Goal: Task Accomplishment & Management: Complete application form

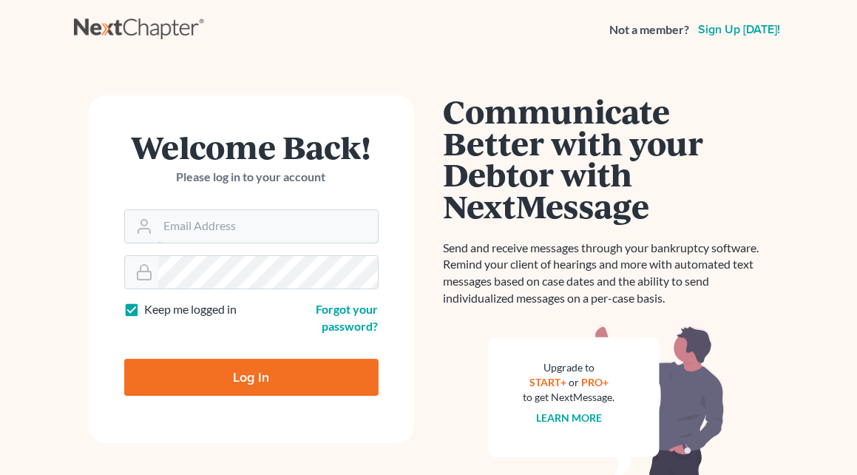
type input "[EMAIL_ADDRESS][DOMAIN_NAME]"
click at [269, 377] on input "Log In" at bounding box center [251, 377] width 254 height 37
type input "Thinking..."
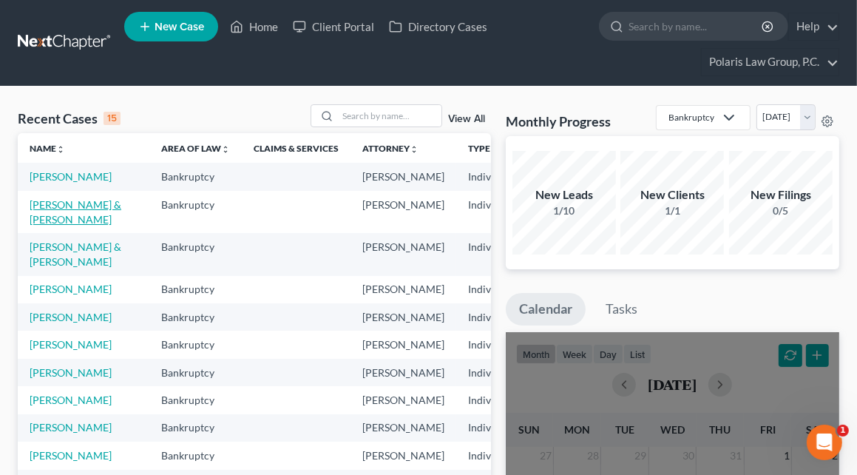
click at [50, 226] on link "Baylor, Shannon & Michael" at bounding box center [76, 211] width 92 height 27
select select "4"
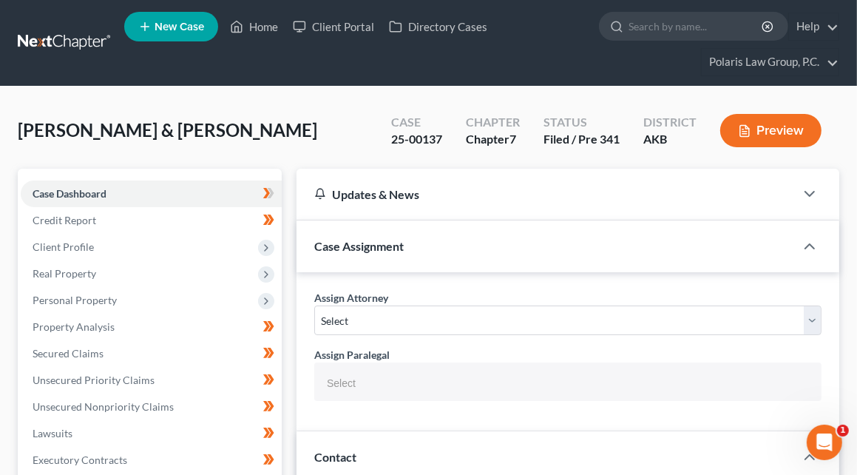
select select
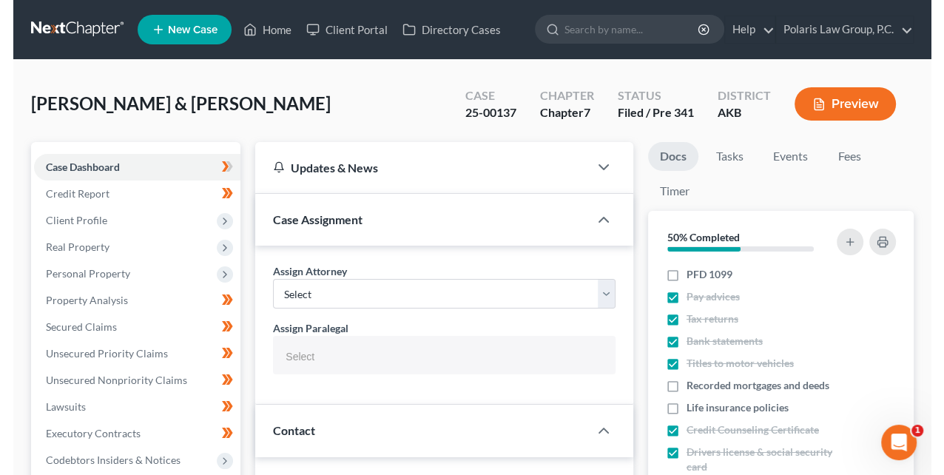
scroll to position [370, 0]
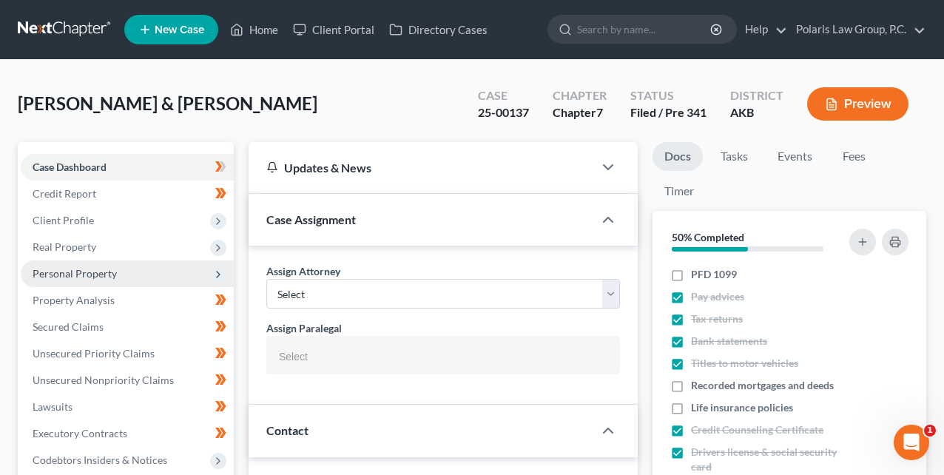
click at [98, 280] on span "Personal Property" at bounding box center [127, 273] width 213 height 27
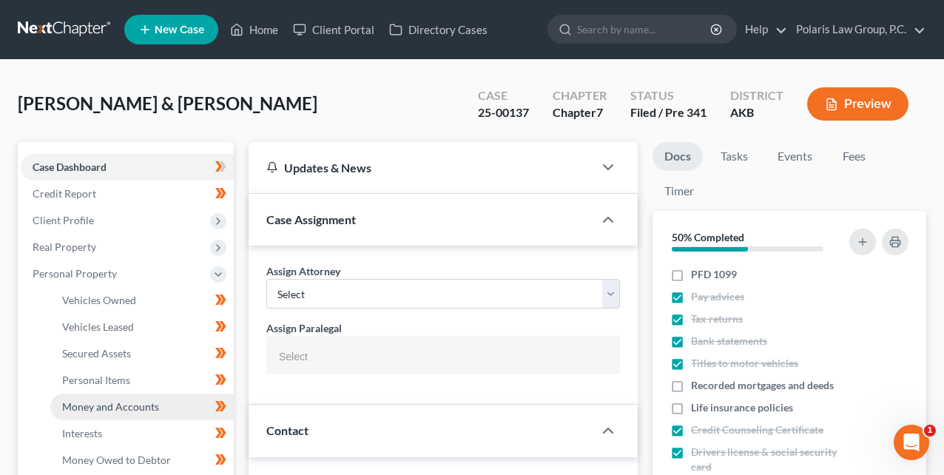
click at [129, 401] on span "Money and Accounts" at bounding box center [110, 406] width 97 height 13
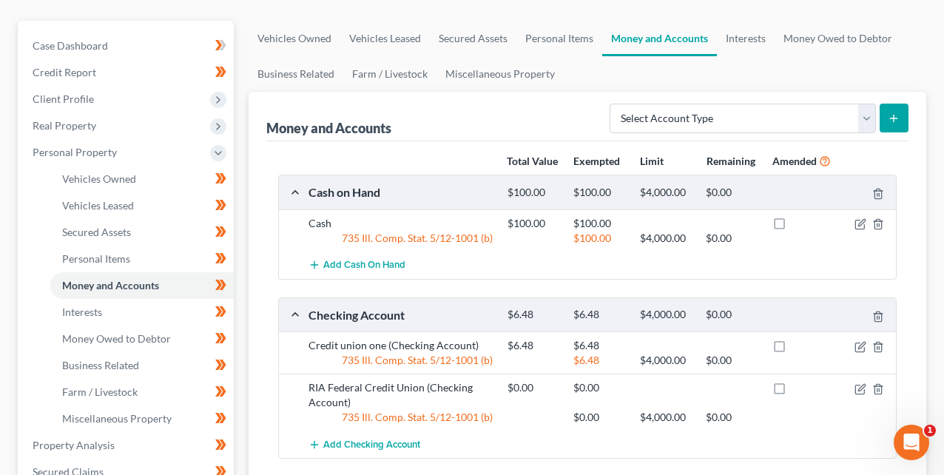
scroll to position [123, 0]
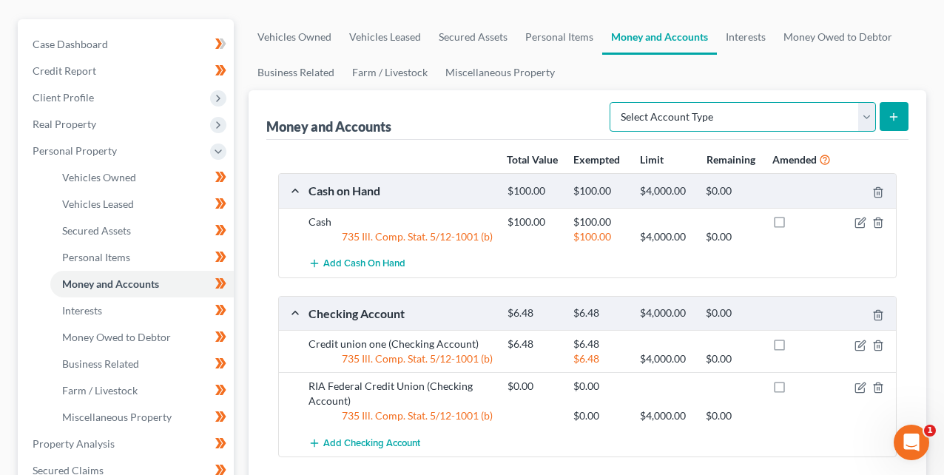
click at [845, 118] on select "Select Account Type Brokerage Cash on Hand Certificates of Deposit Checking Acc…" at bounding box center [743, 117] width 266 height 30
click at [735, 72] on ul "Vehicles Owned Vehicles Leased Secured Assets Personal Items Money and Accounts…" at bounding box center [588, 54] width 678 height 71
click at [839, 32] on link "Money Owed to Debtor" at bounding box center [838, 37] width 127 height 36
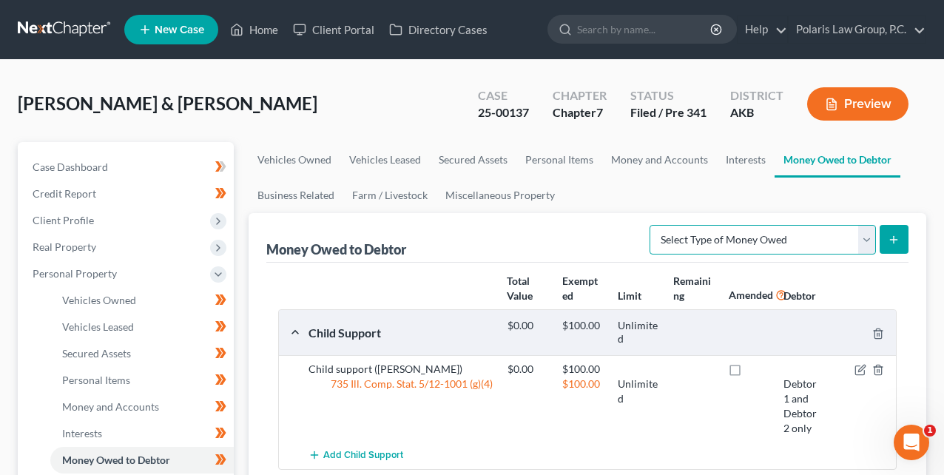
click at [868, 238] on select "Select Type of Money Owed Accounts Receivable Alimony Child Support Claims Agai…" at bounding box center [763, 240] width 226 height 30
click at [595, 254] on div "Money Owed to Debtor Select Type of Money Owed Accounts Receivable Alimony Chil…" at bounding box center [587, 238] width 642 height 50
click at [731, 233] on select "Select Type of Money Owed Accounts Receivable Alimony Child Support Claims Agai…" at bounding box center [763, 240] width 226 height 30
select select "sick_or_vacation_pay"
click at [653, 225] on select "Select Type of Money Owed Accounts Receivable Alimony Child Support Claims Agai…" at bounding box center [763, 240] width 226 height 30
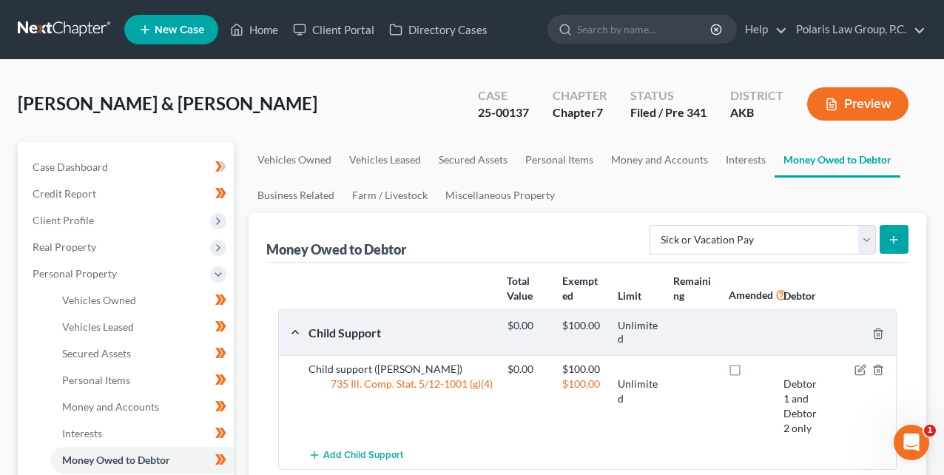
click at [868, 247] on button "submit" at bounding box center [894, 239] width 29 height 29
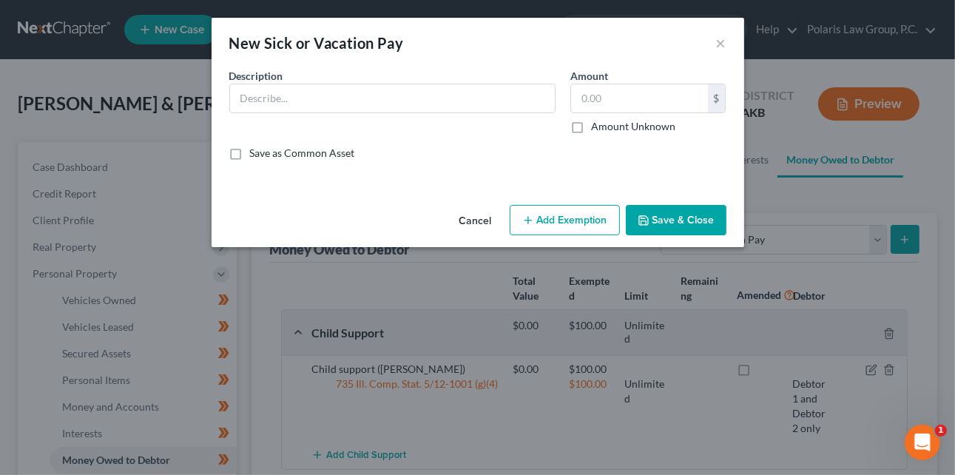
click at [559, 215] on button "Add Exemption" at bounding box center [565, 220] width 110 height 31
select select "2"
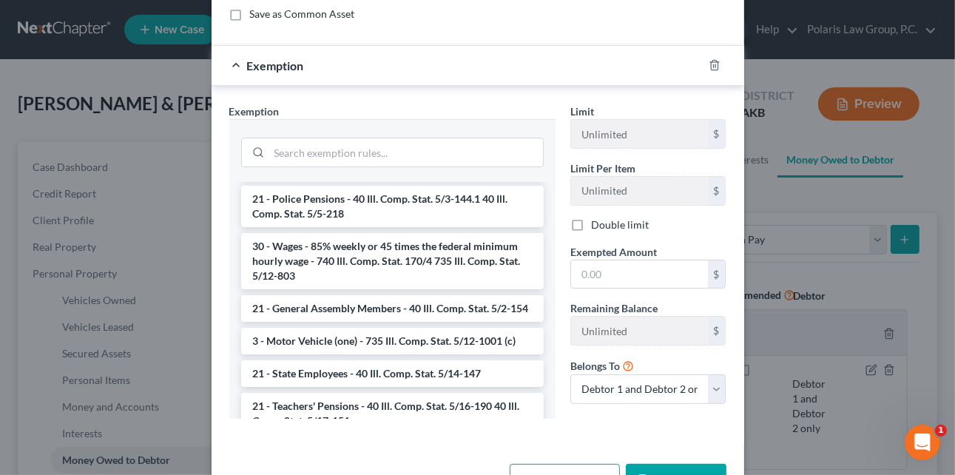
scroll to position [366, 0]
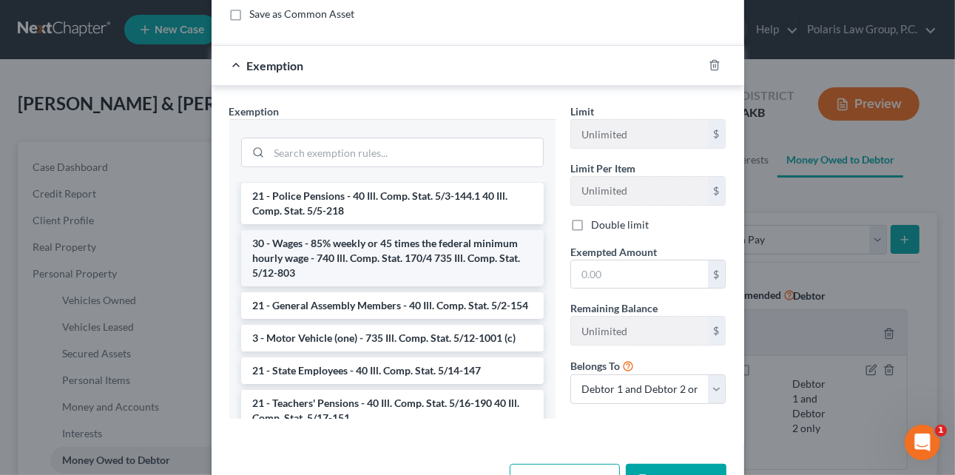
click at [434, 244] on li "30 - Wages - 85% weekly or 45 times the federal minimum hourly wage - 740 Ill. …" at bounding box center [392, 258] width 303 height 56
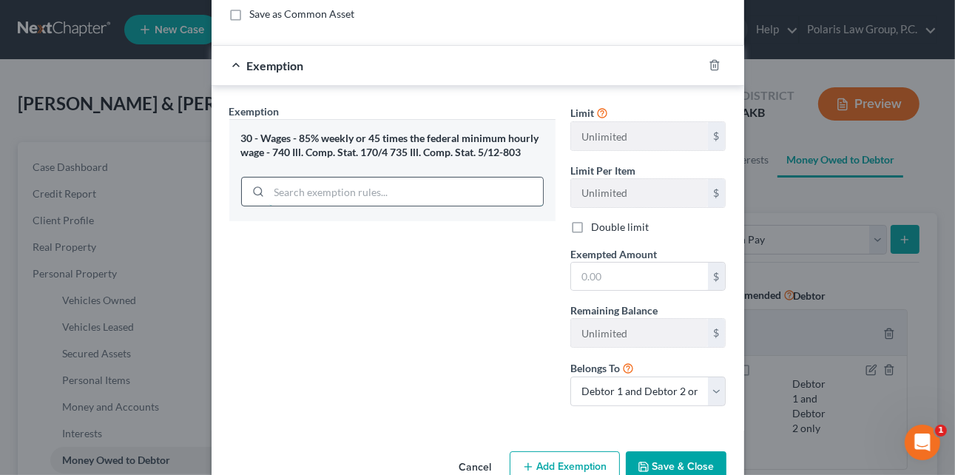
click at [471, 178] on input "search" at bounding box center [406, 192] width 274 height 28
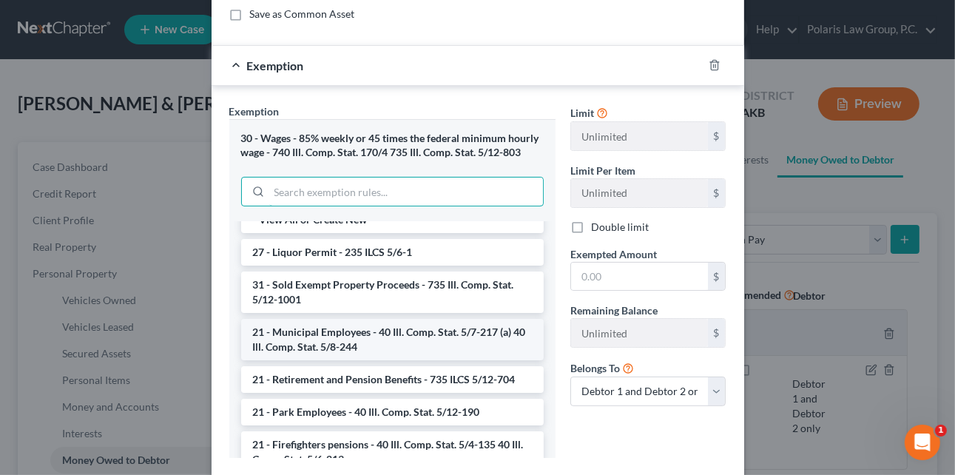
scroll to position [0, 0]
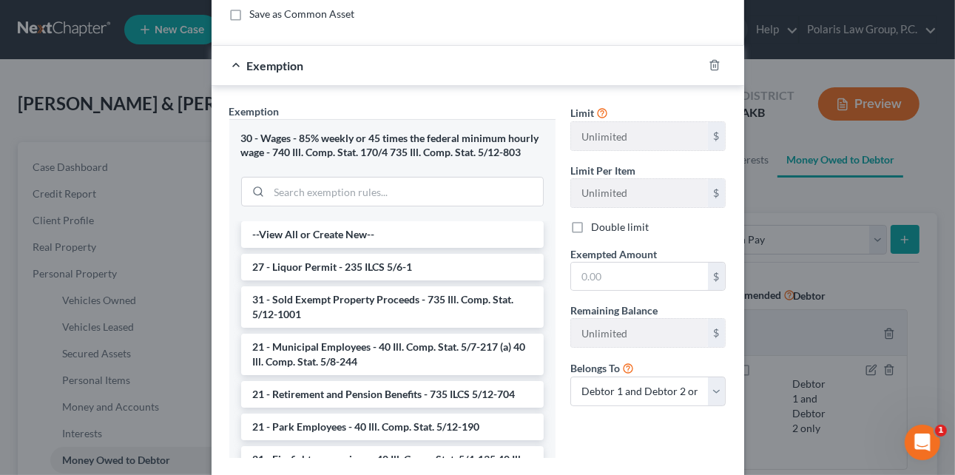
click at [545, 107] on div "Exemption * 30 - Wages - 85% weekly or 45 times the federal minimum hourly wage…" at bounding box center [392, 281] width 326 height 354
click at [711, 61] on icon "button" at bounding box center [714, 66] width 7 height 10
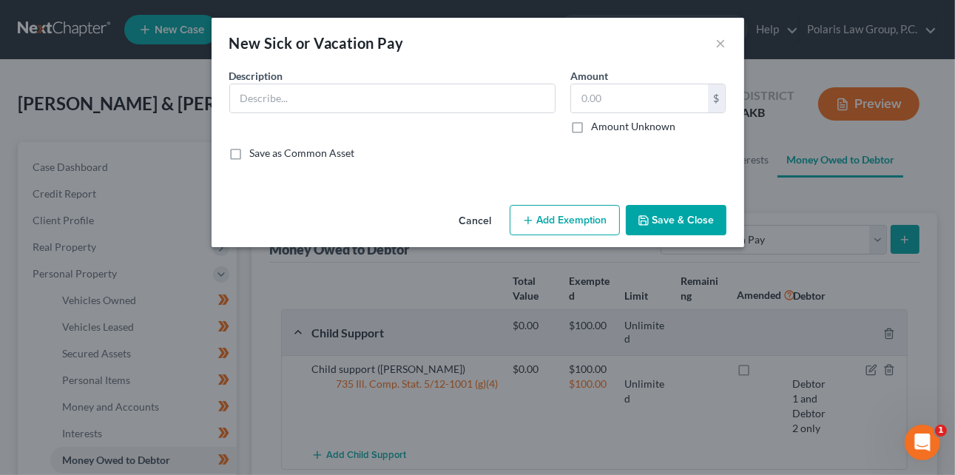
click at [482, 217] on button "Cancel" at bounding box center [476, 221] width 56 height 30
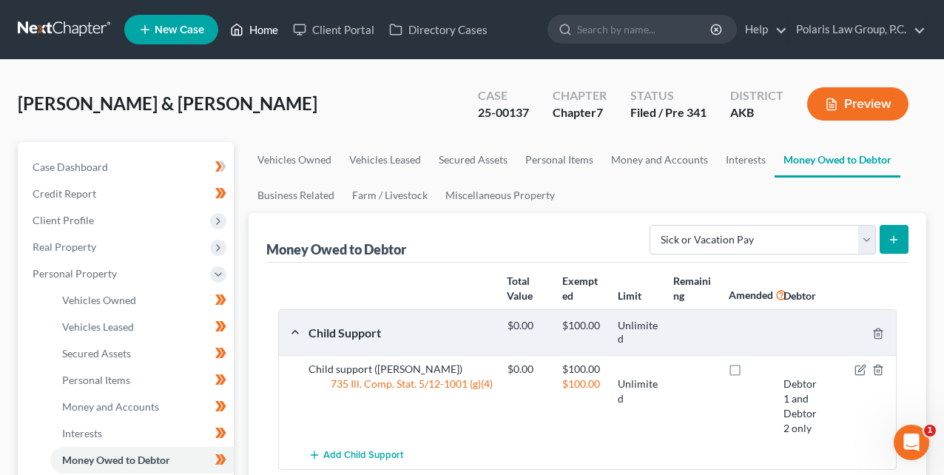
click at [254, 32] on link "Home" at bounding box center [254, 29] width 63 height 27
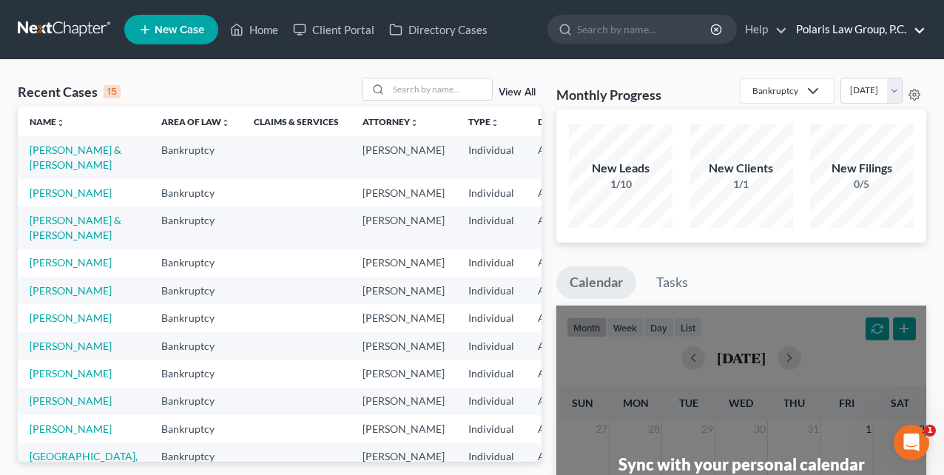
click at [823, 32] on link "Polaris Law Group, P.C." at bounding box center [857, 29] width 137 height 27
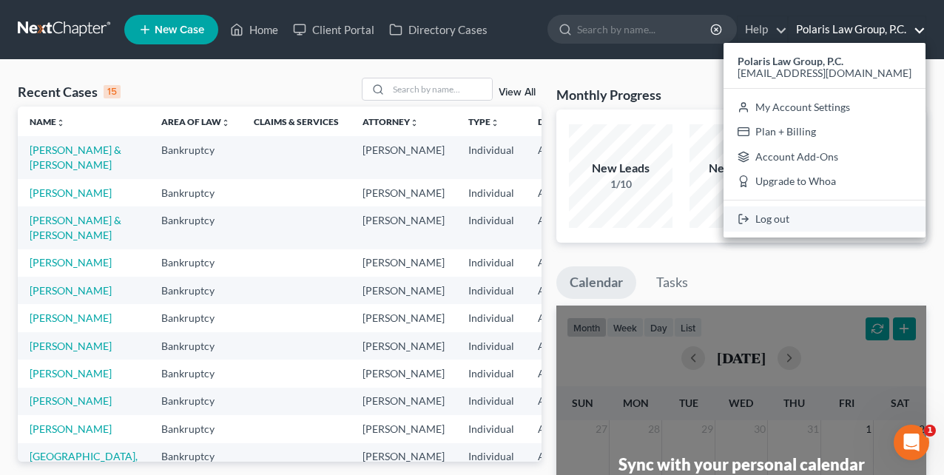
click at [798, 221] on link "Log out" at bounding box center [825, 218] width 202 height 25
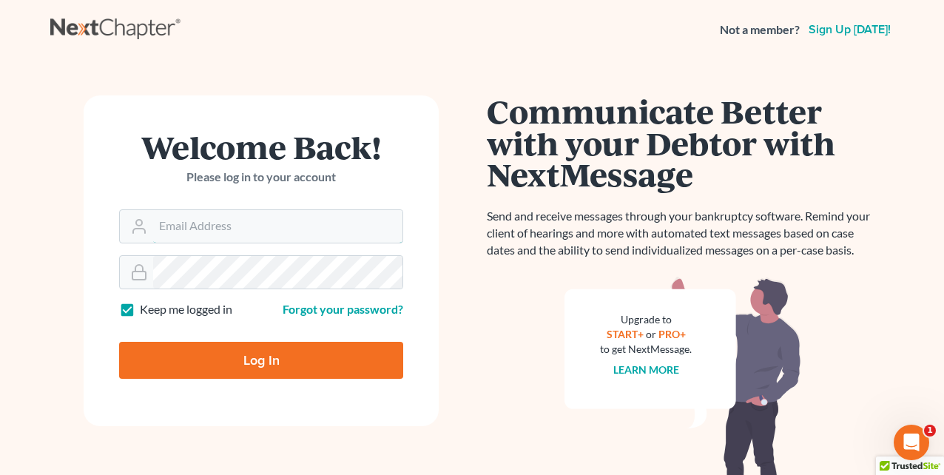
type input "[EMAIL_ADDRESS][DOMAIN_NAME]"
click at [346, 351] on input "Log In" at bounding box center [261, 360] width 284 height 37
type input "Thinking..."
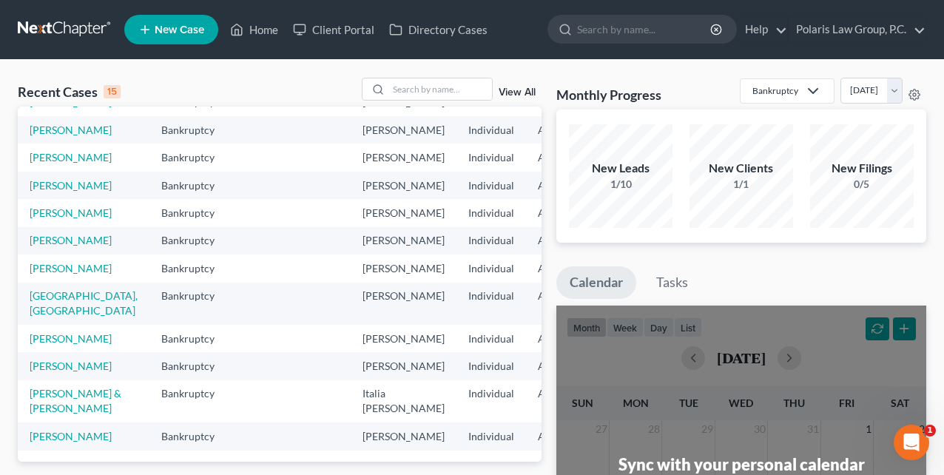
scroll to position [229, 0]
click at [62, 162] on link "[PERSON_NAME]" at bounding box center [71, 157] width 82 height 13
select select "0"
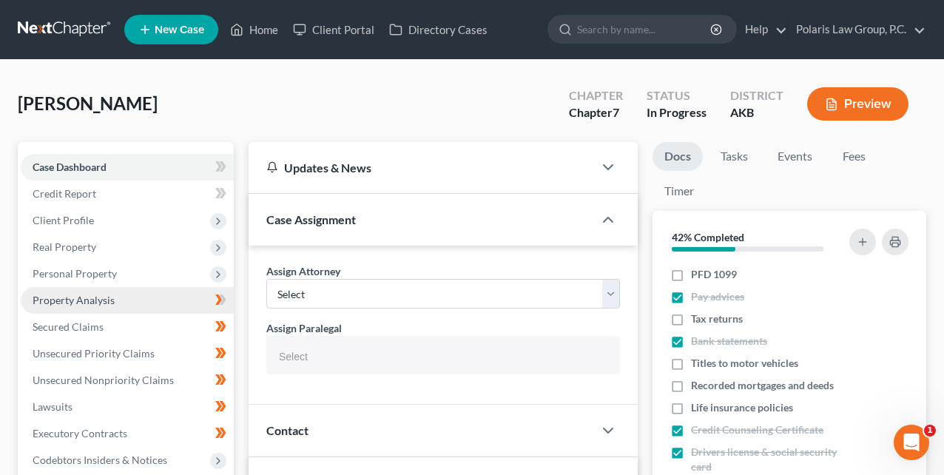
select select
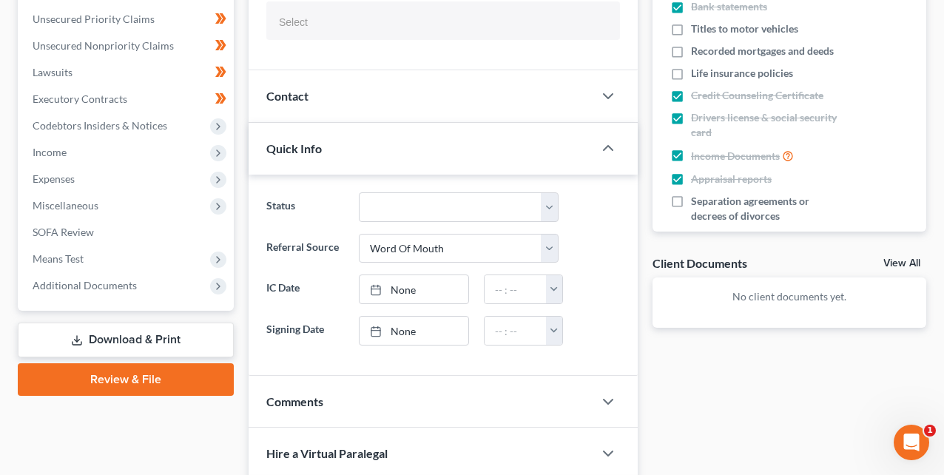
scroll to position [337, 0]
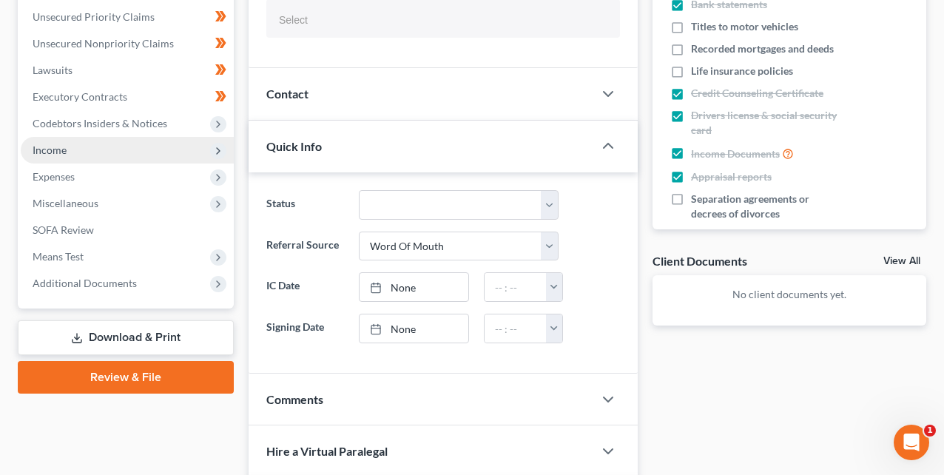
click at [112, 153] on span "Income" at bounding box center [127, 150] width 213 height 27
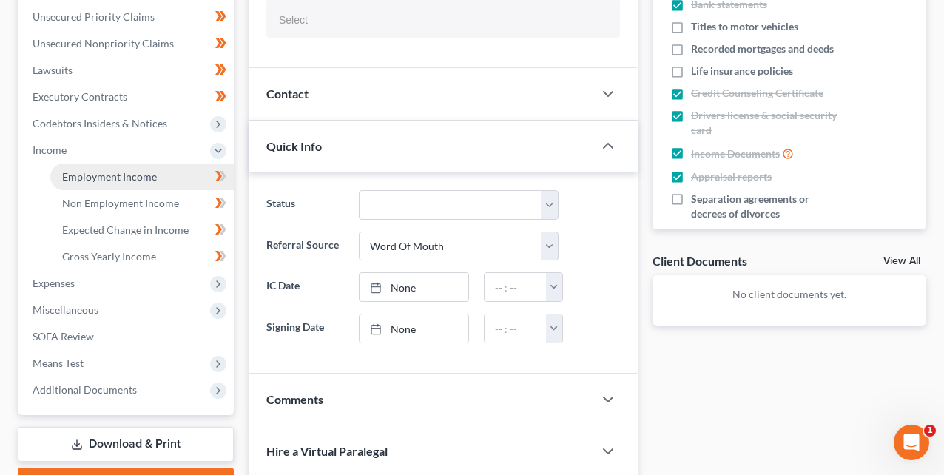
click at [128, 177] on span "Employment Income" at bounding box center [109, 176] width 95 height 13
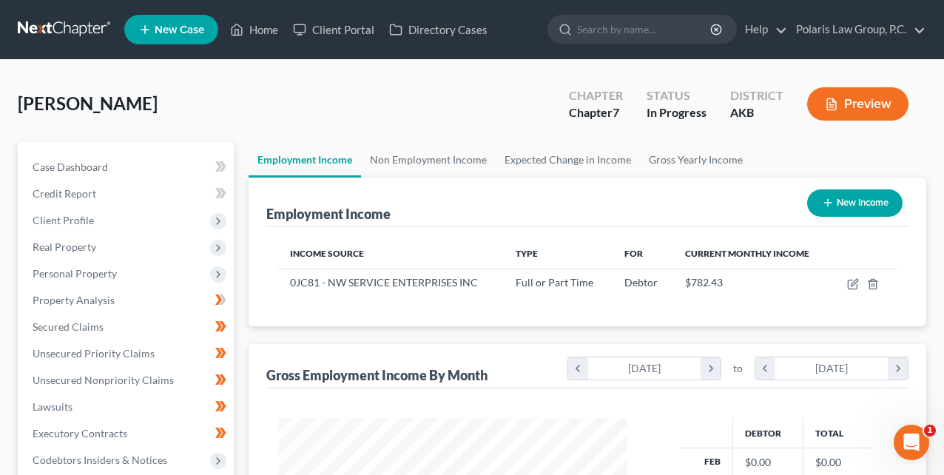
scroll to position [263, 378]
click at [638, 205] on div "Employment Income New Income" at bounding box center [587, 203] width 642 height 50
drag, startPoint x: 487, startPoint y: 212, endPoint x: 477, endPoint y: 189, distance: 25.6
click at [477, 189] on div "Employment Income New Income" at bounding box center [587, 203] width 642 height 50
drag, startPoint x: 477, startPoint y: 189, endPoint x: 465, endPoint y: 183, distance: 13.2
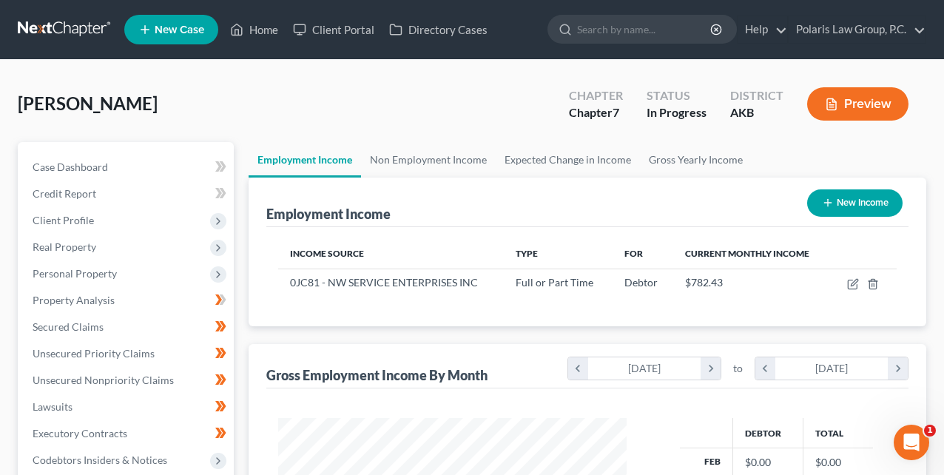
click at [465, 183] on div "Employment Income New Income" at bounding box center [587, 203] width 642 height 50
click at [482, 184] on div "Employment Income New Income" at bounding box center [587, 203] width 642 height 50
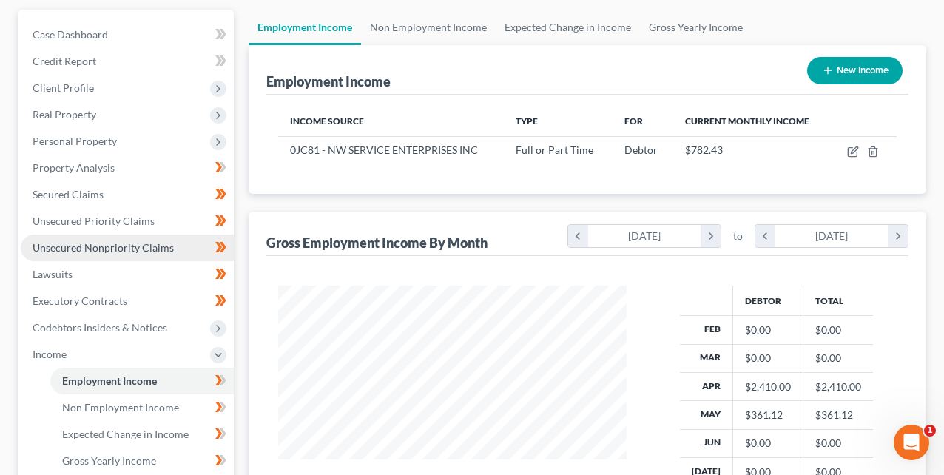
scroll to position [129, 0]
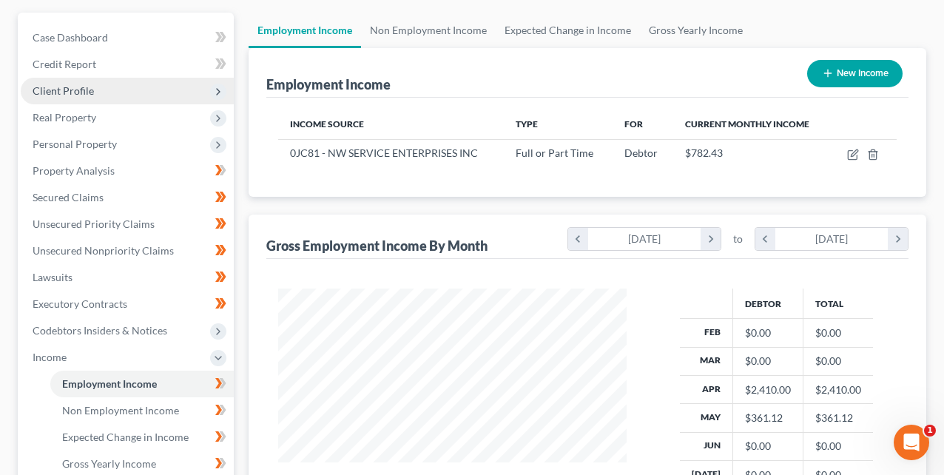
click at [83, 91] on span "Client Profile" at bounding box center [63, 90] width 61 height 13
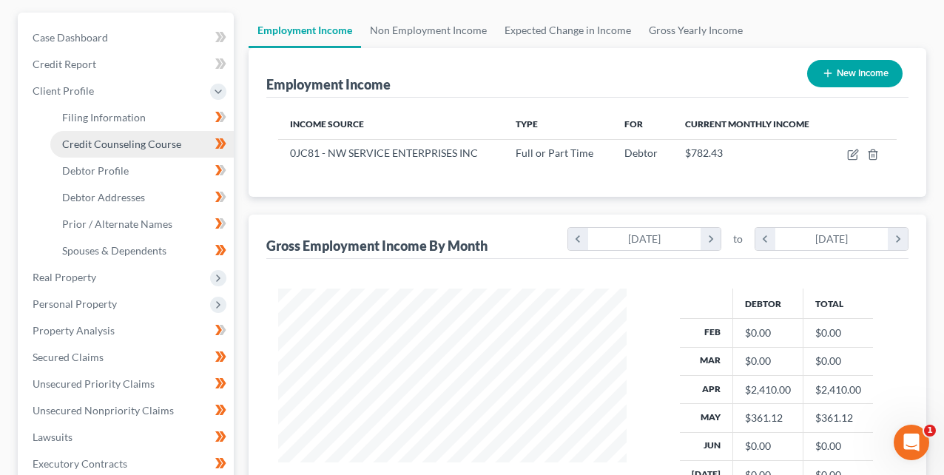
click at [127, 144] on span "Credit Counseling Course" at bounding box center [121, 144] width 119 height 13
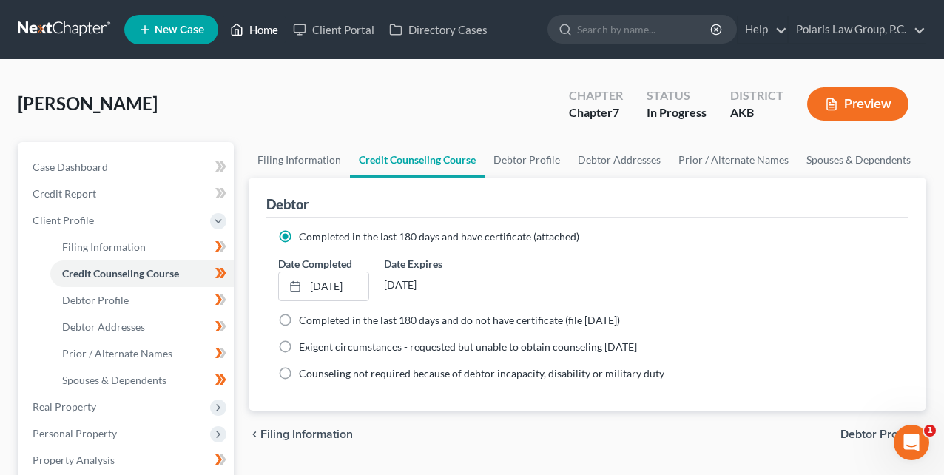
click at [250, 32] on link "Home" at bounding box center [254, 29] width 63 height 27
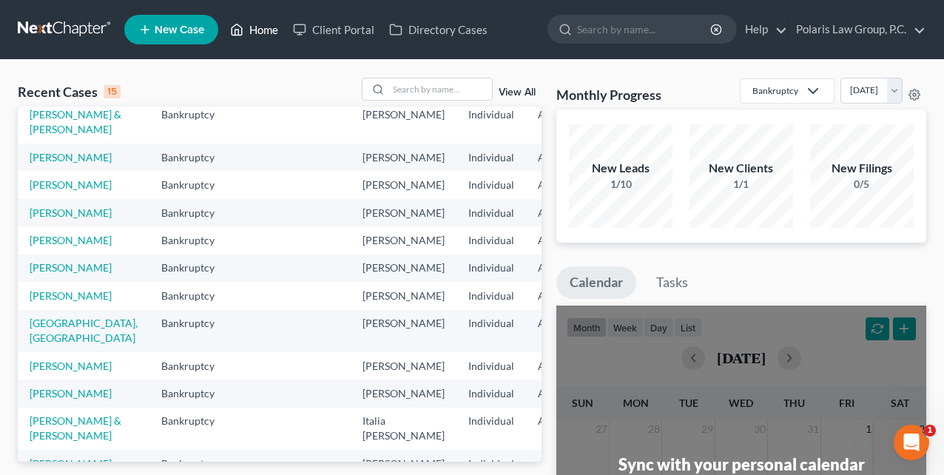
scroll to position [144, 0]
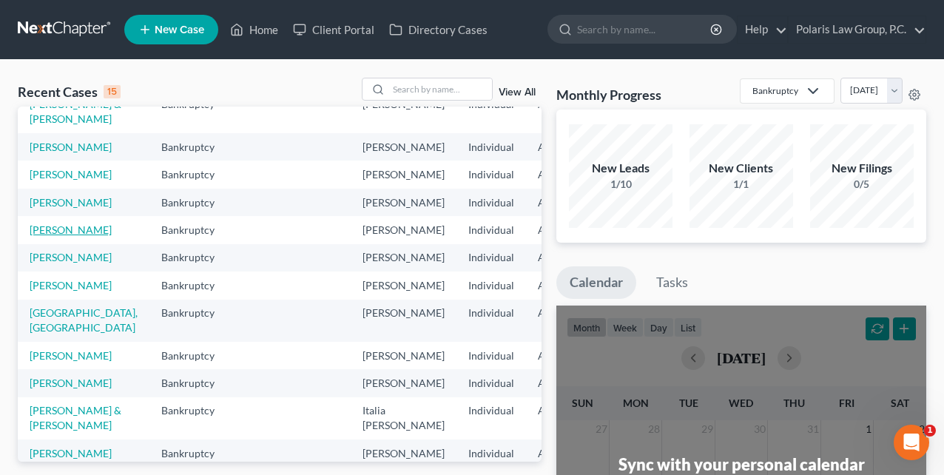
click at [47, 236] on link "Duncklee, Caleb" at bounding box center [71, 229] width 82 height 13
select select "1"
select select
select select "4"
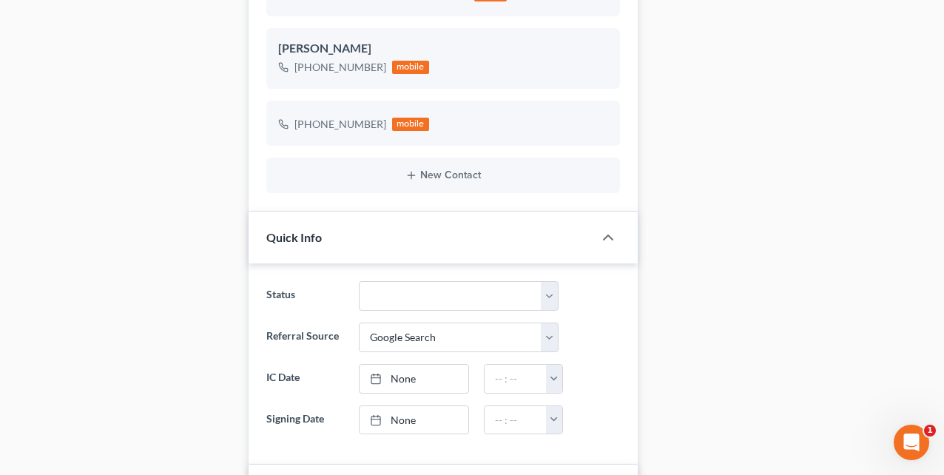
scroll to position [762, 0]
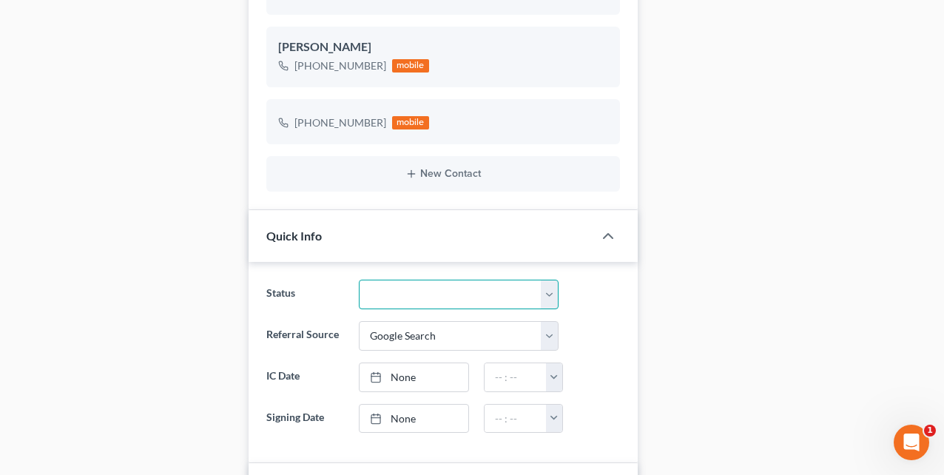
click at [412, 294] on select "Discharged Discharged & Reported Discharge Litigation Dismissal Notice Dismisse…" at bounding box center [459, 295] width 200 height 30
select select "0"
click at [359, 280] on select "Discharged Discharged & Reported Discharge Litigation Dismissal Notice Dismisse…" at bounding box center [459, 295] width 200 height 30
click at [228, 227] on div "Case Dashboard Payments Invoices Payments Payments Credit Report Client Profile" at bounding box center [125, 216] width 231 height 1673
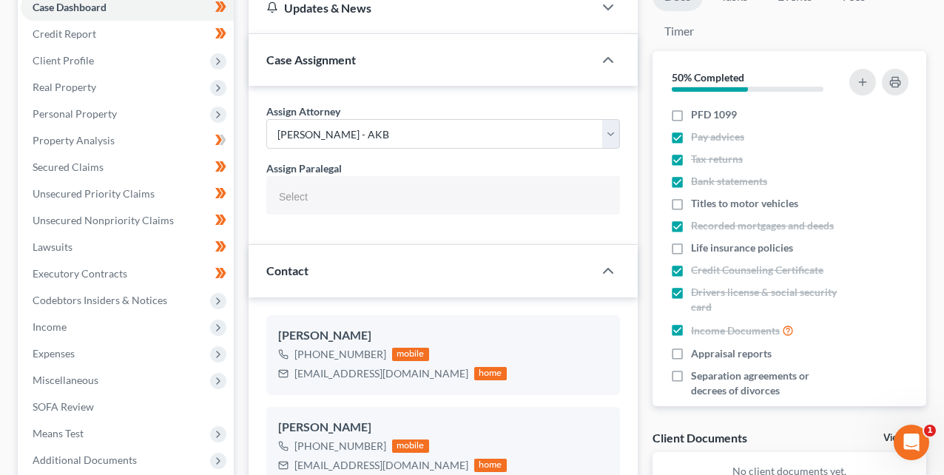
scroll to position [0, 0]
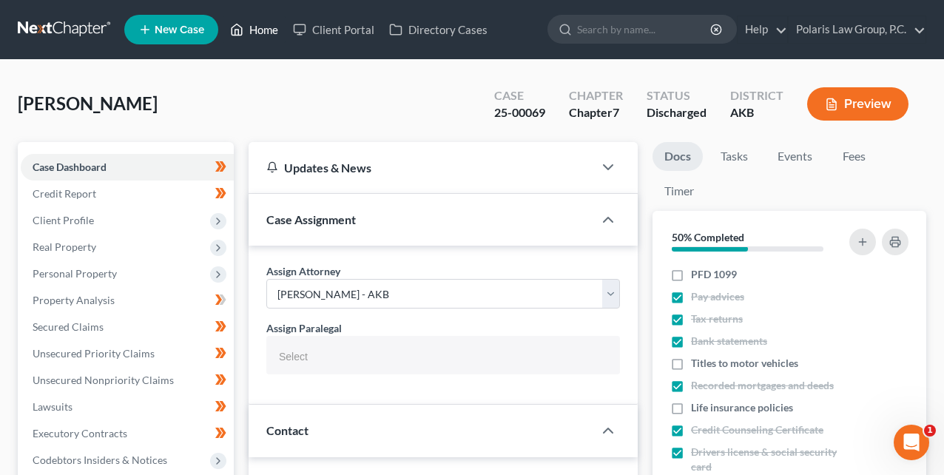
click at [255, 27] on link "Home" at bounding box center [254, 29] width 63 height 27
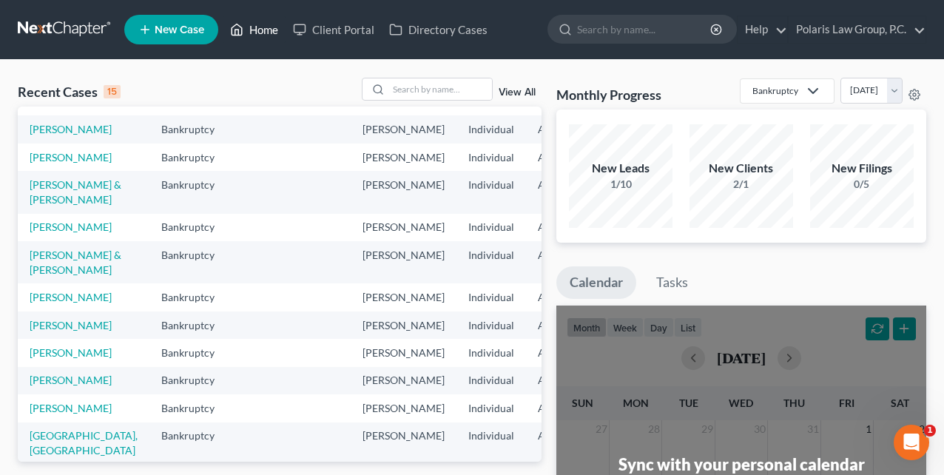
scroll to position [36, 0]
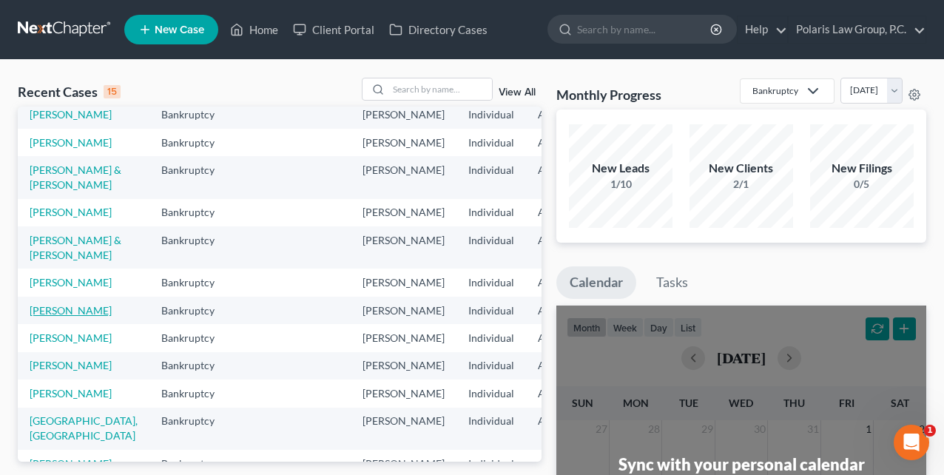
click at [47, 317] on link "Nichols, Edward" at bounding box center [71, 310] width 82 height 13
select select "1"
select select
select select "6"
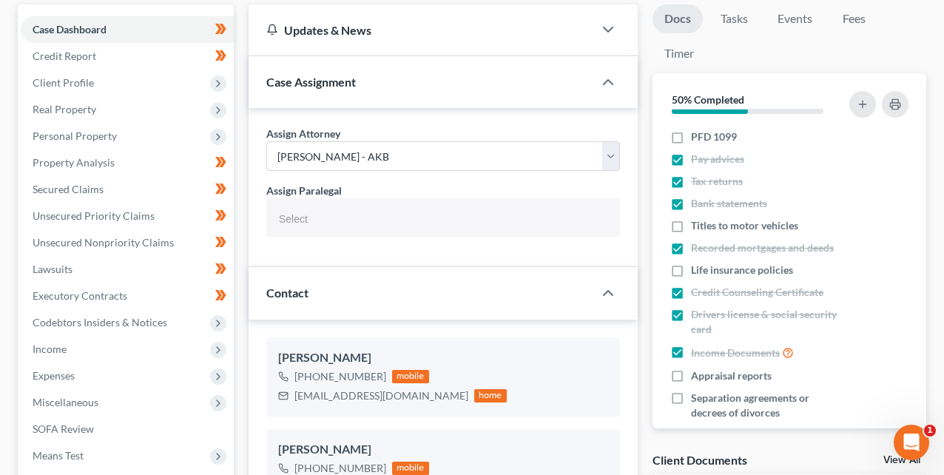
scroll to position [136, 0]
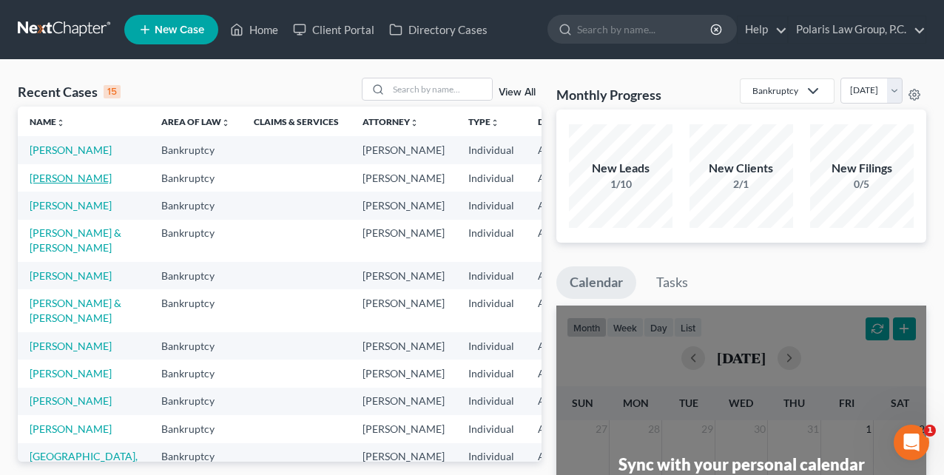
click at [50, 184] on link "Duncklee, Caleb" at bounding box center [71, 178] width 82 height 13
select select "1"
select select
select select "4"
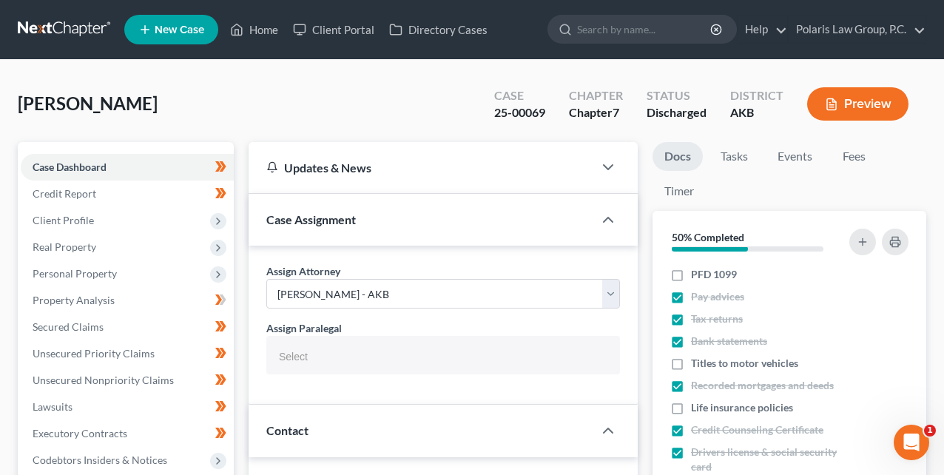
scroll to position [261, 0]
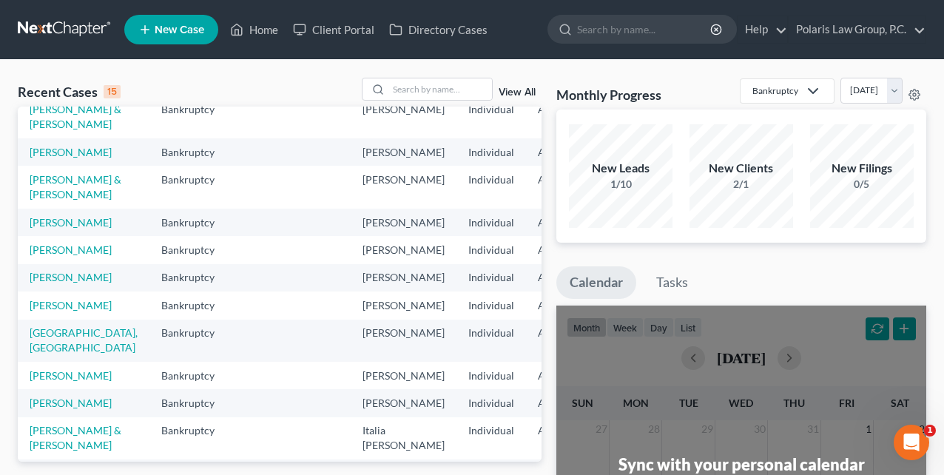
scroll to position [124, 0]
click at [44, 255] on link "Odom, David" at bounding box center [71, 249] width 82 height 13
select select "1"
select select
select select "4"
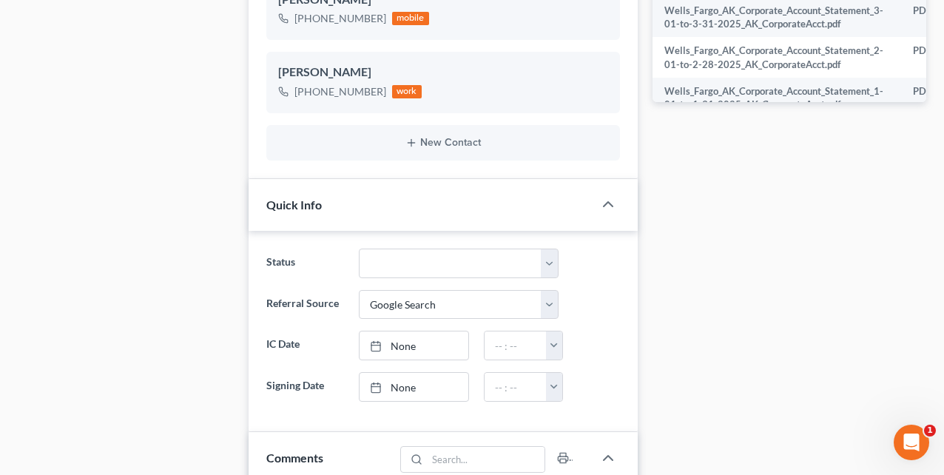
scroll to position [815, 0]
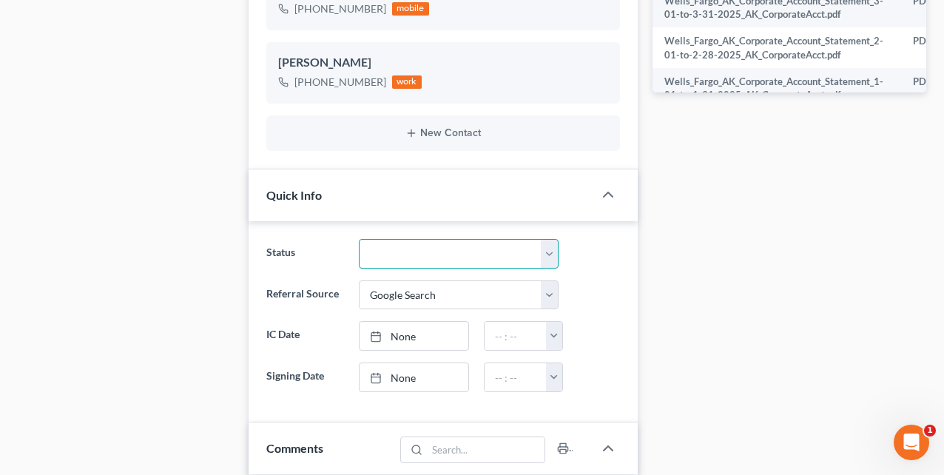
click at [414, 251] on select "Discharged Discharged & Reported Discharge Litigation Dismissal Notice Dismisse…" at bounding box center [459, 254] width 200 height 30
select select "0"
click at [359, 239] on select "Discharged Discharged & Reported Discharge Litigation Dismissal Notice Dismisse…" at bounding box center [459, 254] width 200 height 30
click at [235, 222] on div "Case Dashboard Payments Invoices Payments Payments Credit Report Client Profile" at bounding box center [125, 223] width 231 height 1793
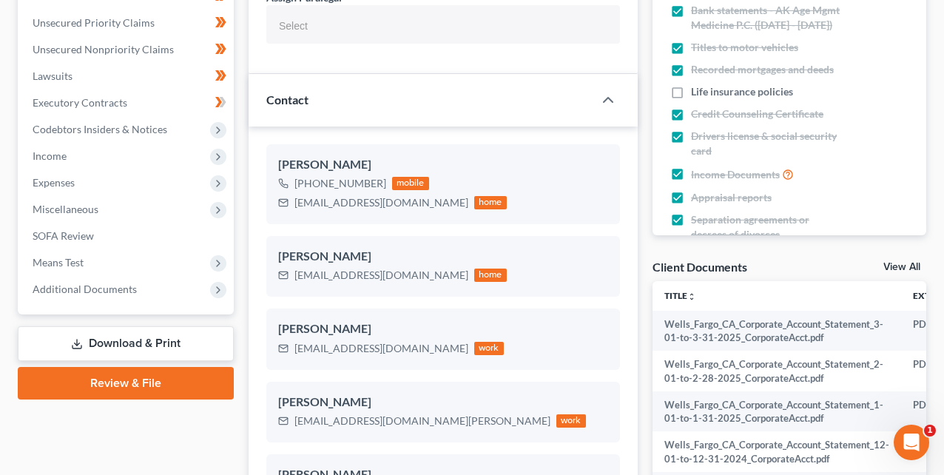
scroll to position [0, 0]
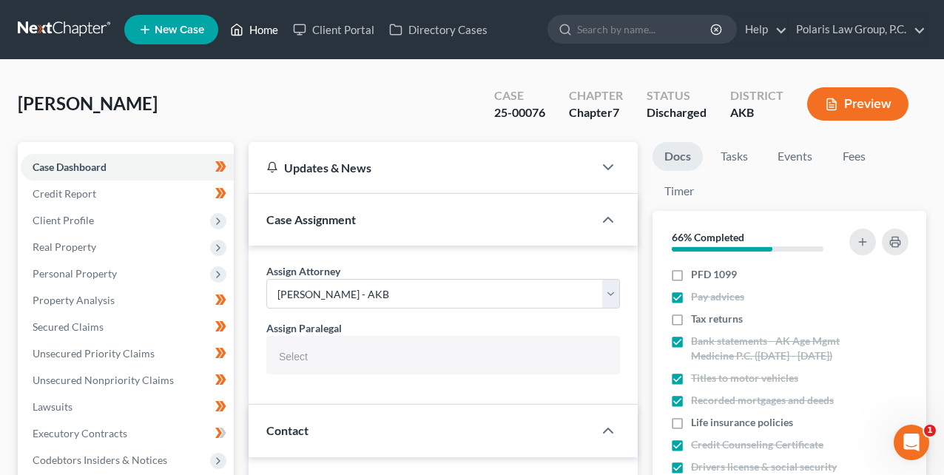
click at [240, 36] on icon at bounding box center [236, 30] width 13 height 18
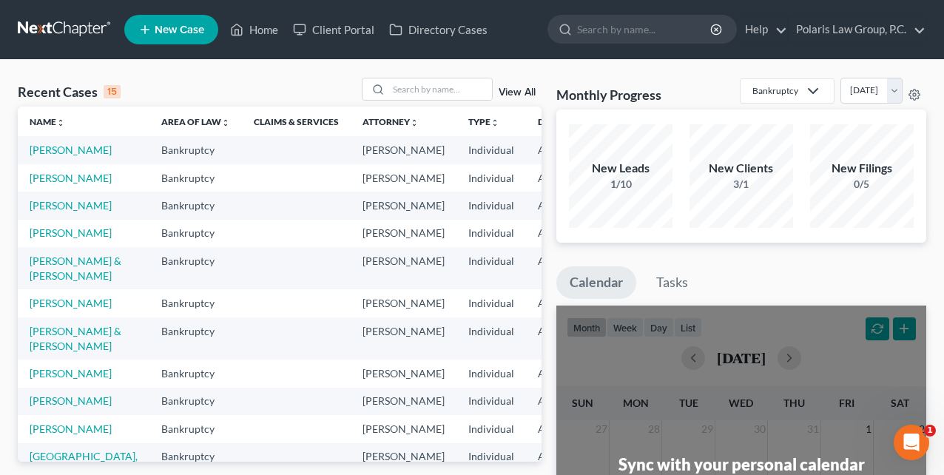
click at [544, 73] on div "Recent Cases 15 View All Name unfold_more expand_more expand_less Area of Law u…" at bounding box center [472, 444] width 944 height 768
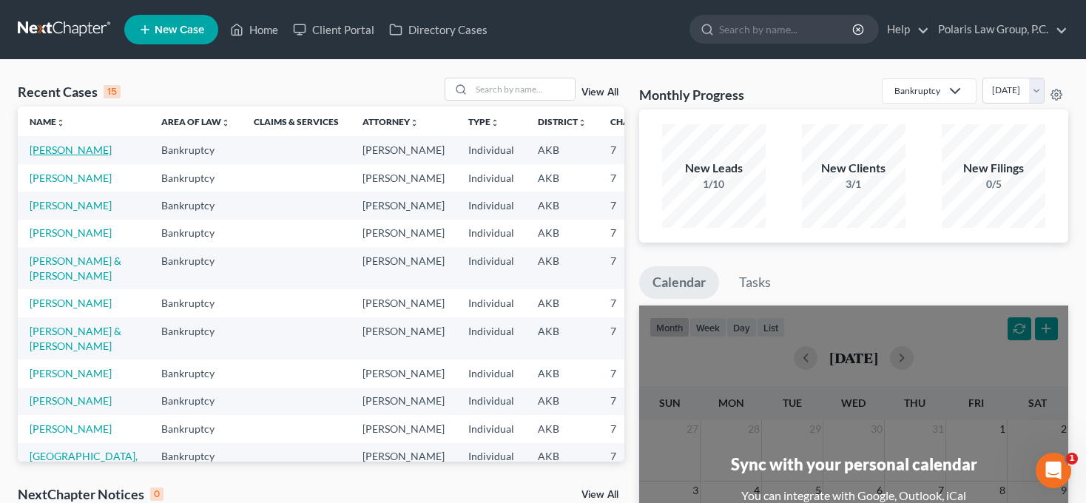
click at [45, 149] on link "Odom, David" at bounding box center [71, 150] width 82 height 13
select select "1"
select select
select select "0"
select select "4"
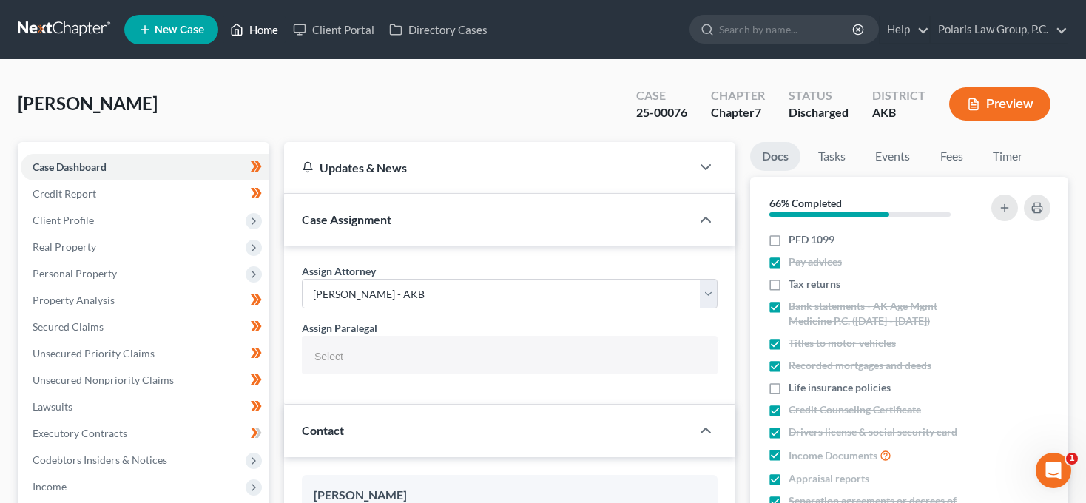
click at [237, 27] on icon at bounding box center [236, 30] width 13 height 18
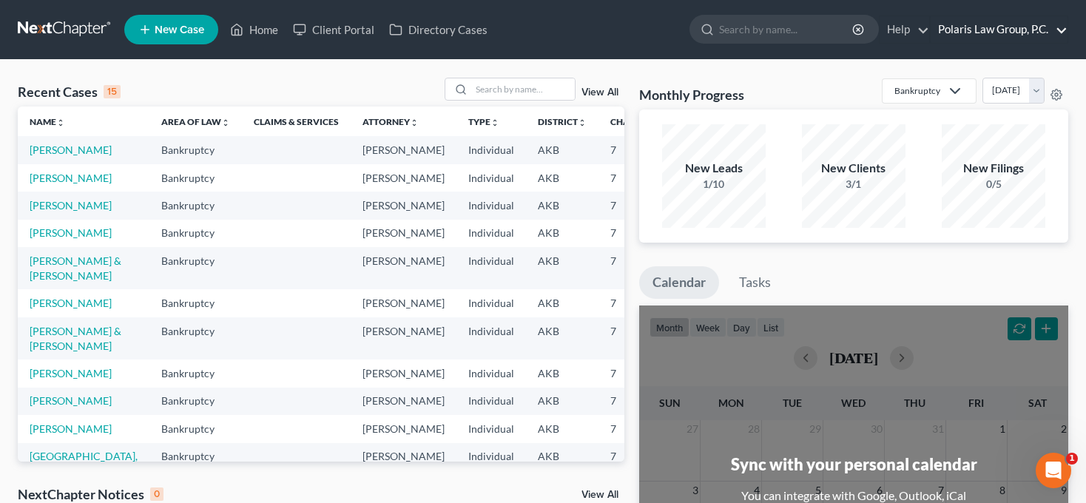
click at [954, 36] on link "Polaris Law Group, P.C." at bounding box center [999, 29] width 137 height 27
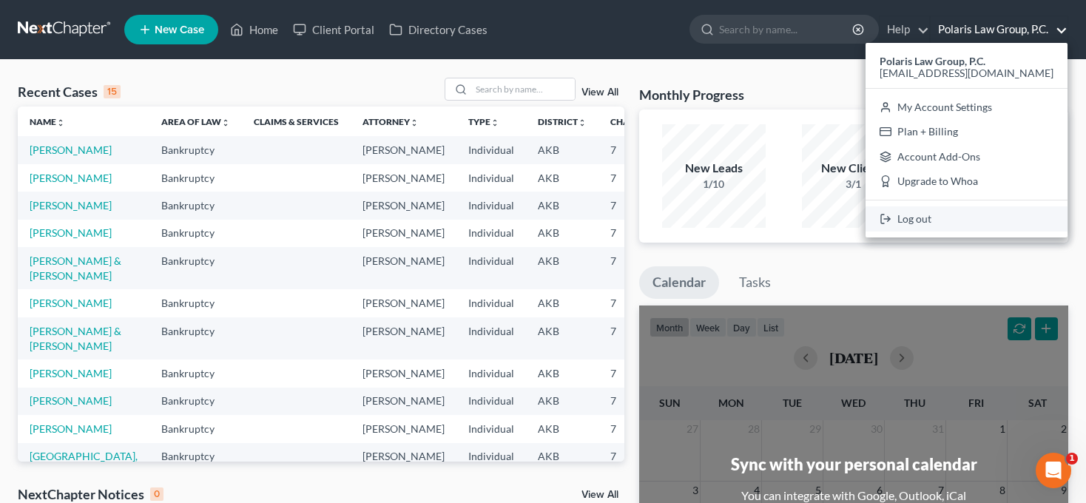
click at [924, 211] on link "Log out" at bounding box center [967, 218] width 202 height 25
